Goal: Find contact information: Find contact information

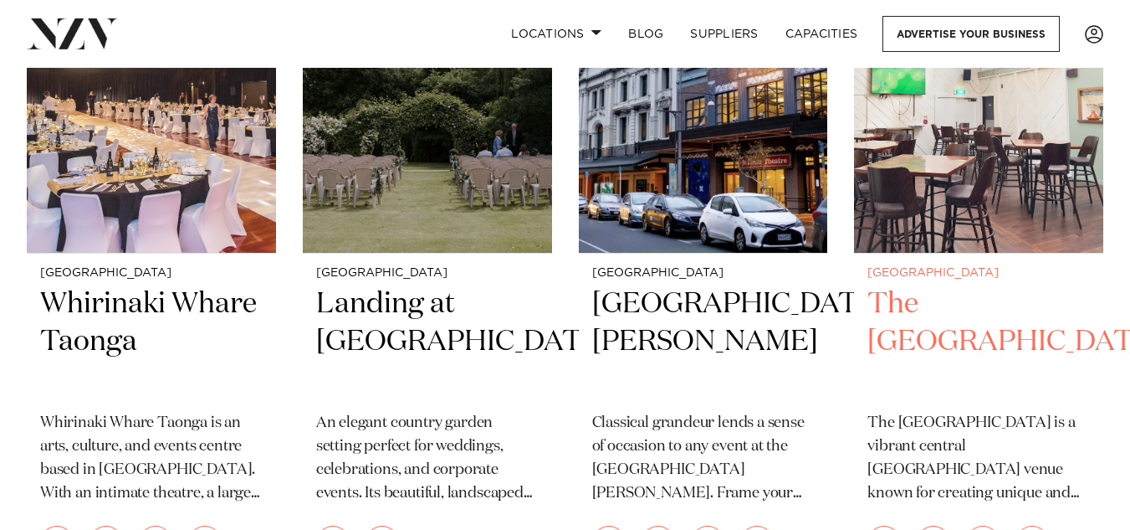
scroll to position [2619, 0]
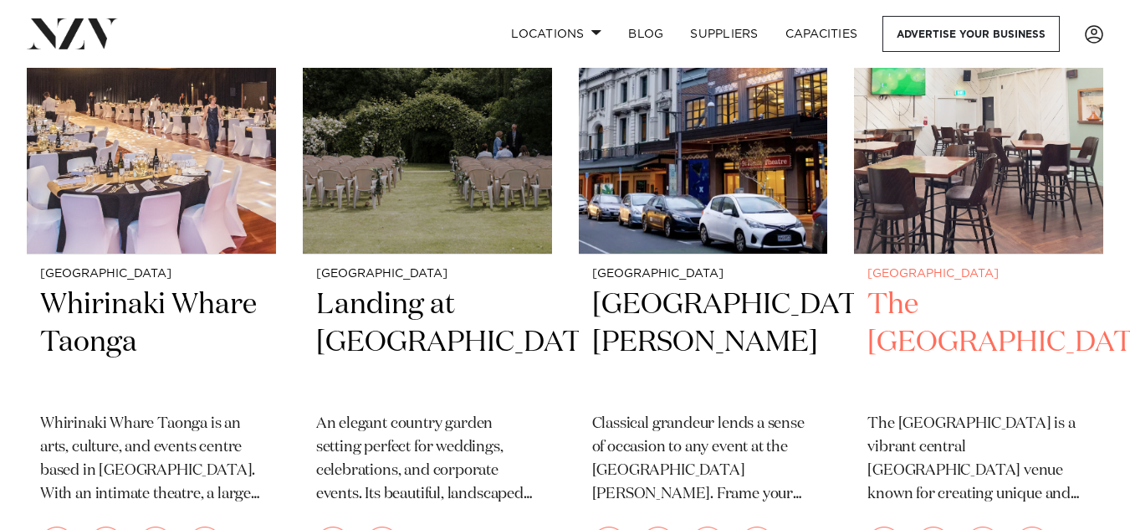
click at [951, 374] on h2 "The [GEOGRAPHIC_DATA]" at bounding box center [979, 342] width 223 height 113
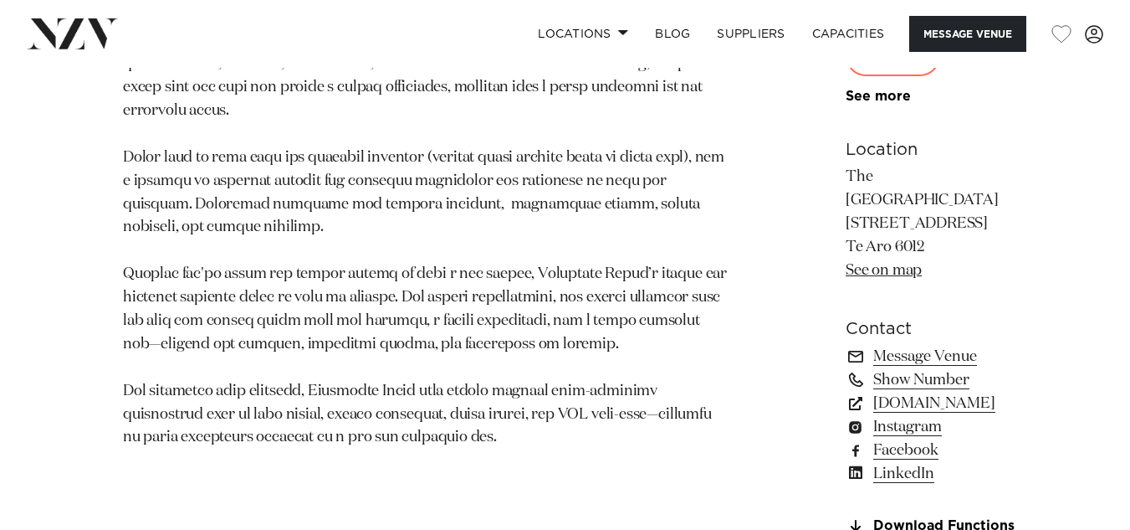
scroll to position [1115, 0]
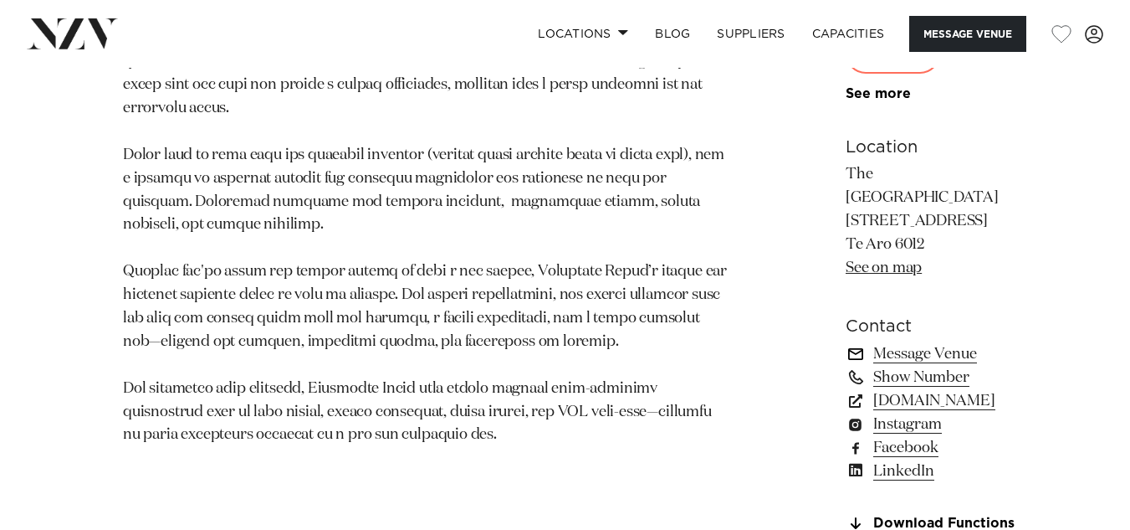
click at [846, 342] on link "Message Venue" at bounding box center [937, 353] width 182 height 23
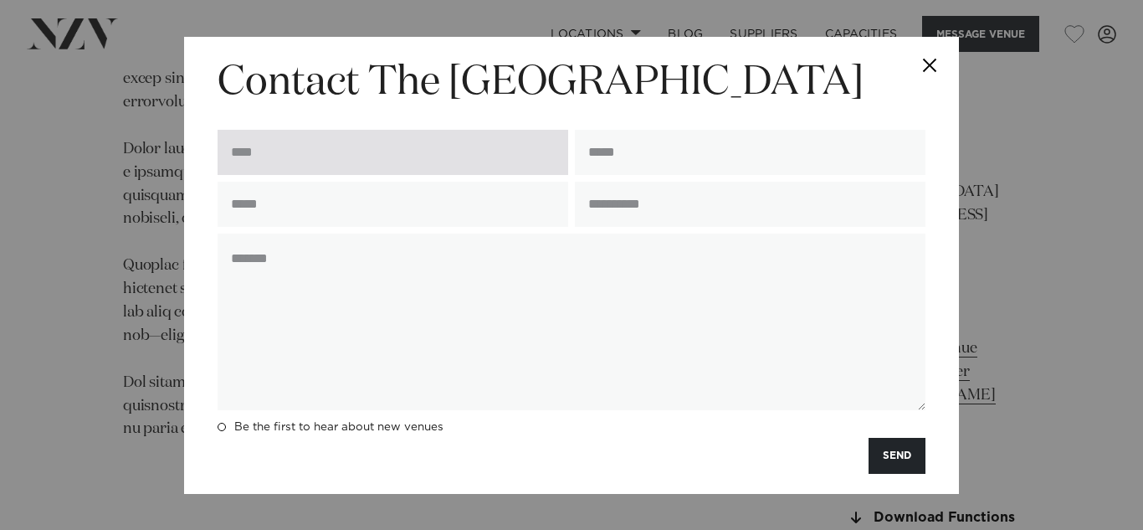
click at [477, 163] on input "text" at bounding box center [393, 152] width 351 height 45
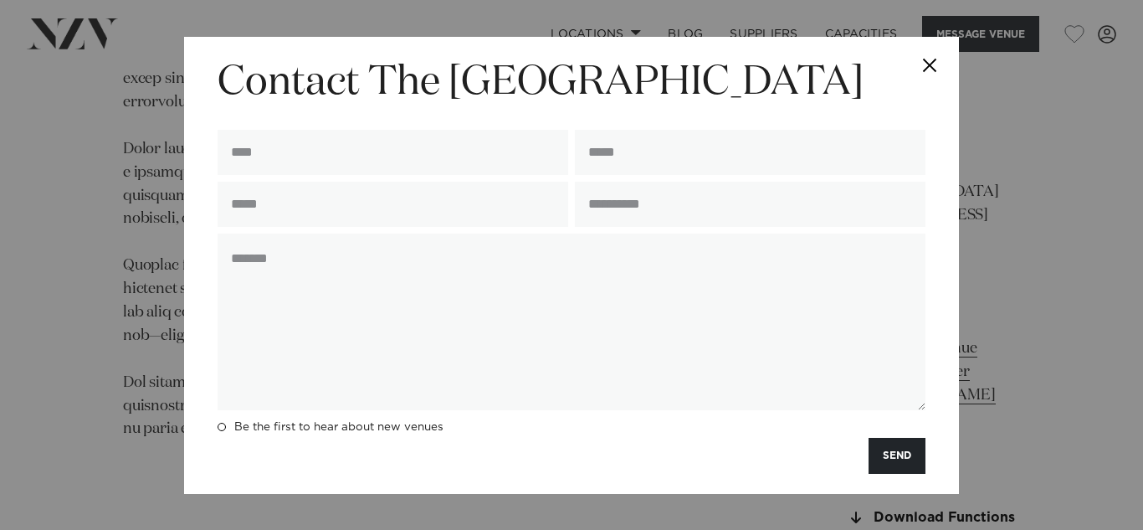
click at [935, 56] on button "Close" at bounding box center [929, 66] width 59 height 59
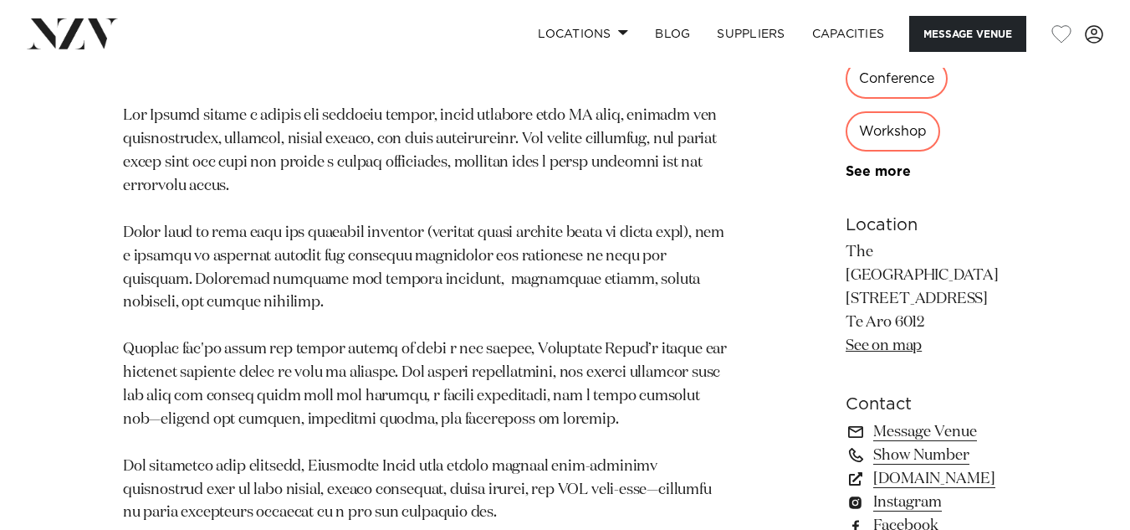
scroll to position [1041, 0]
